Goal: Find specific page/section: Find specific page/section

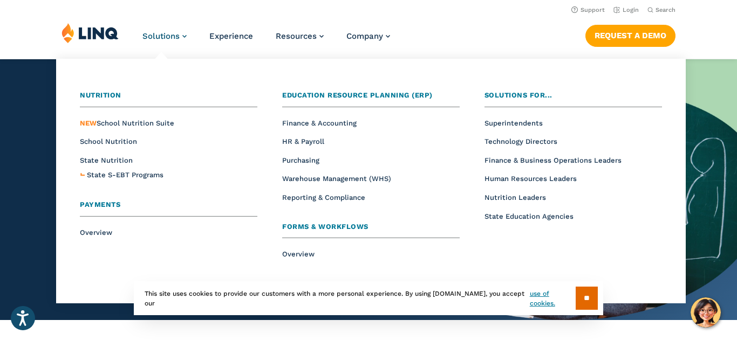
click at [176, 35] on span "Solutions" at bounding box center [160, 36] width 37 height 10
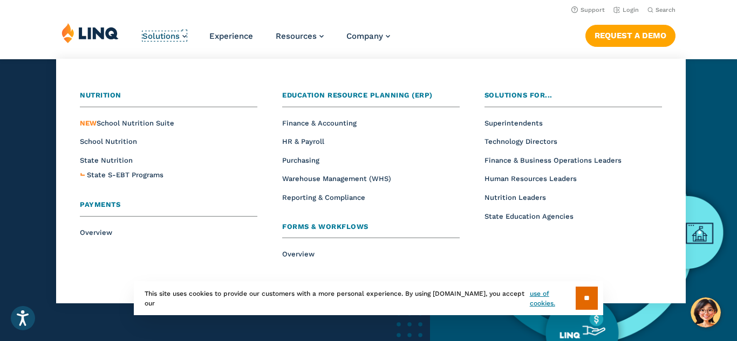
click at [176, 35] on span "Solutions" at bounding box center [160, 36] width 37 height 10
click at [110, 145] on span "School Nutrition" at bounding box center [108, 142] width 57 height 8
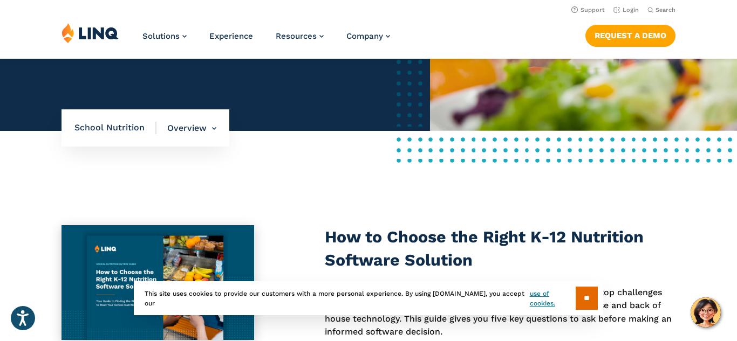
scroll to position [272, 0]
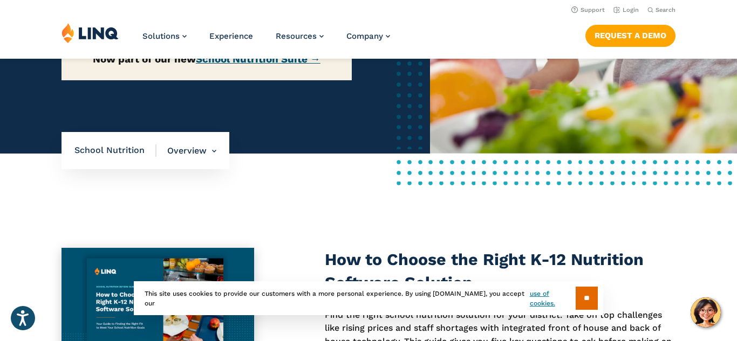
click at [277, 65] on link "School Nutrition Suite →" at bounding box center [258, 59] width 125 height 12
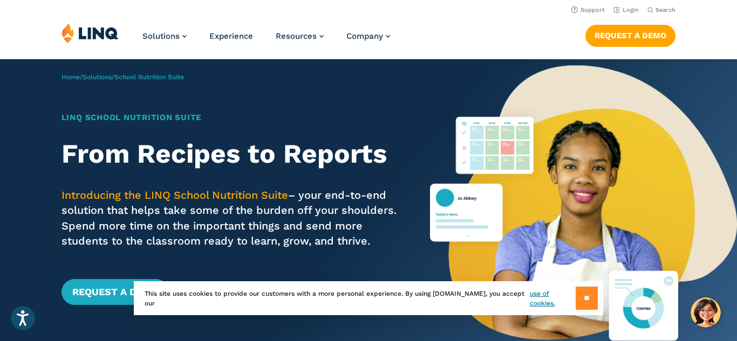
click at [583, 302] on input "**" at bounding box center [586, 298] width 22 height 23
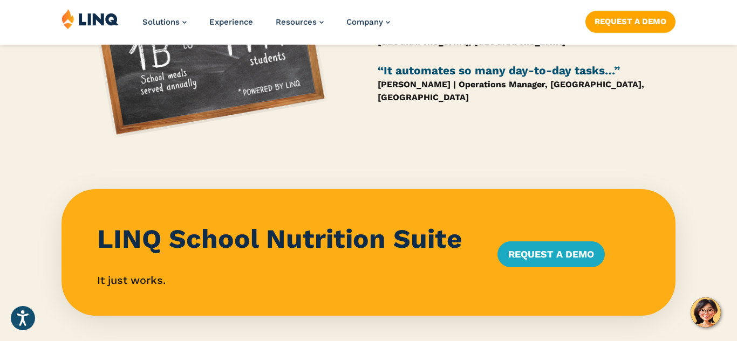
scroll to position [906, 0]
